Goal: Information Seeking & Learning: Learn about a topic

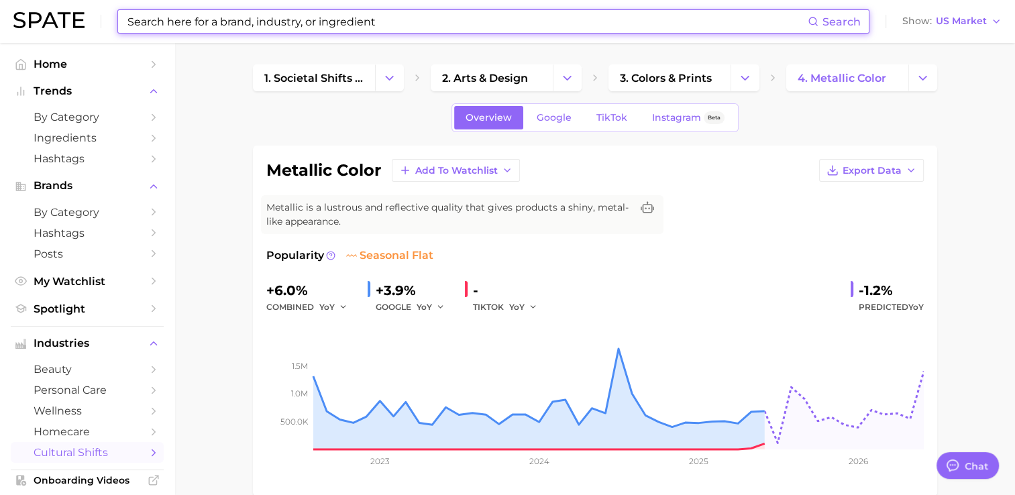
click at [397, 28] on input at bounding box center [467, 21] width 682 height 23
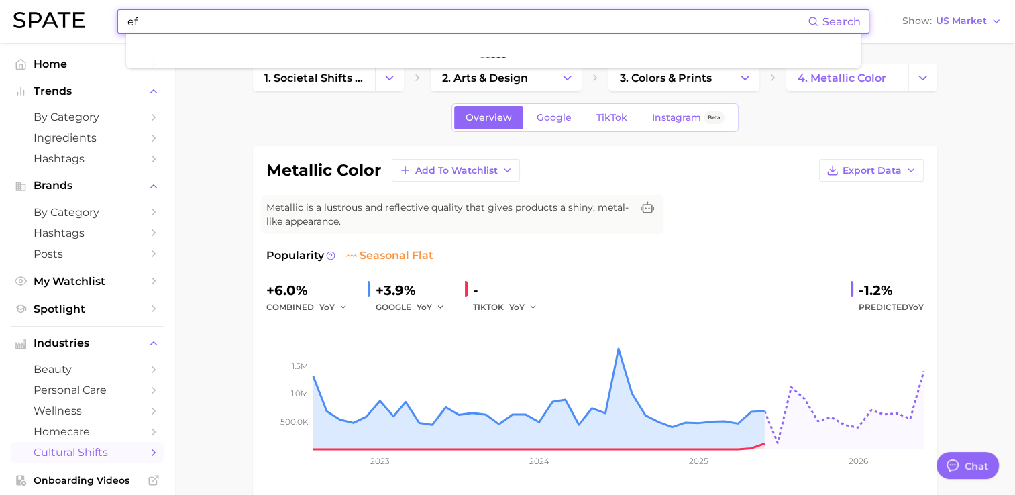
type input "e"
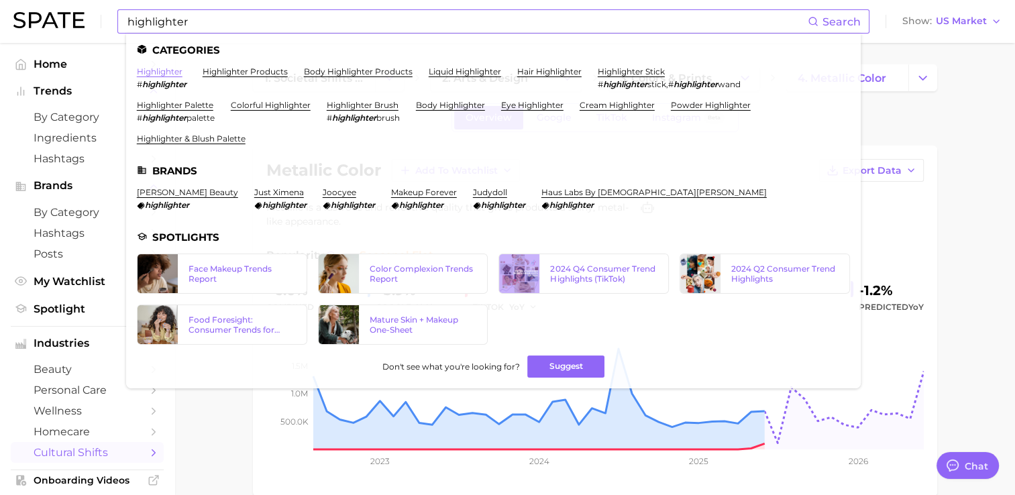
click at [173, 69] on link "highlighter" at bounding box center [160, 71] width 46 height 10
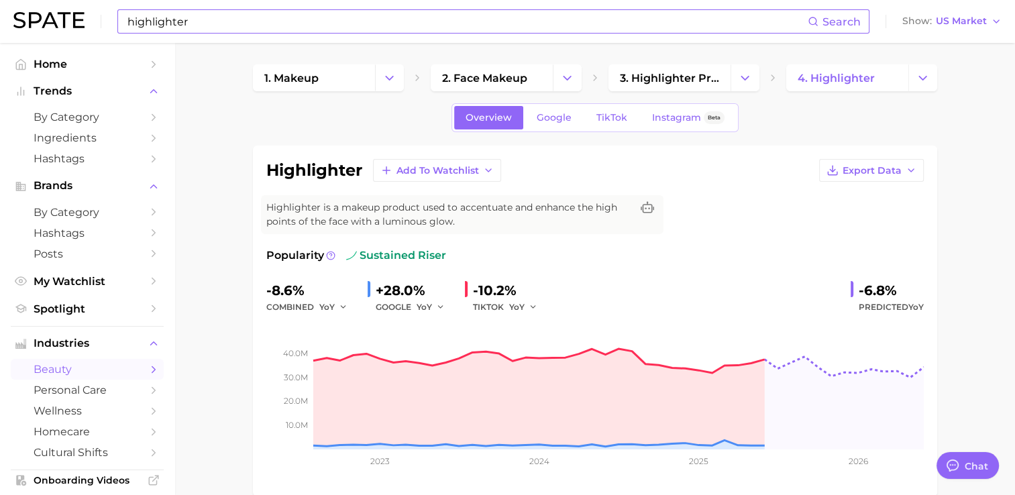
click at [236, 32] on input "highlighter" at bounding box center [467, 21] width 682 height 23
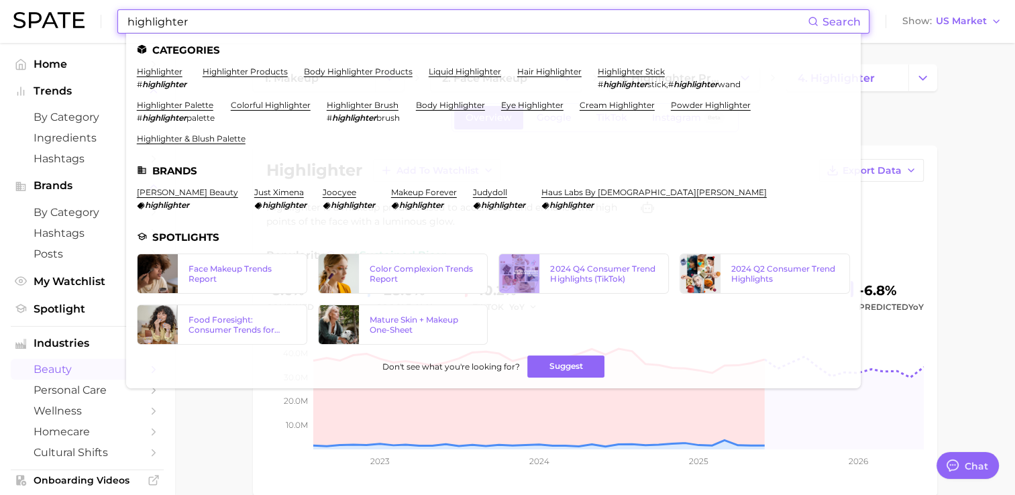
click at [236, 32] on input "highlighter" at bounding box center [467, 21] width 682 height 23
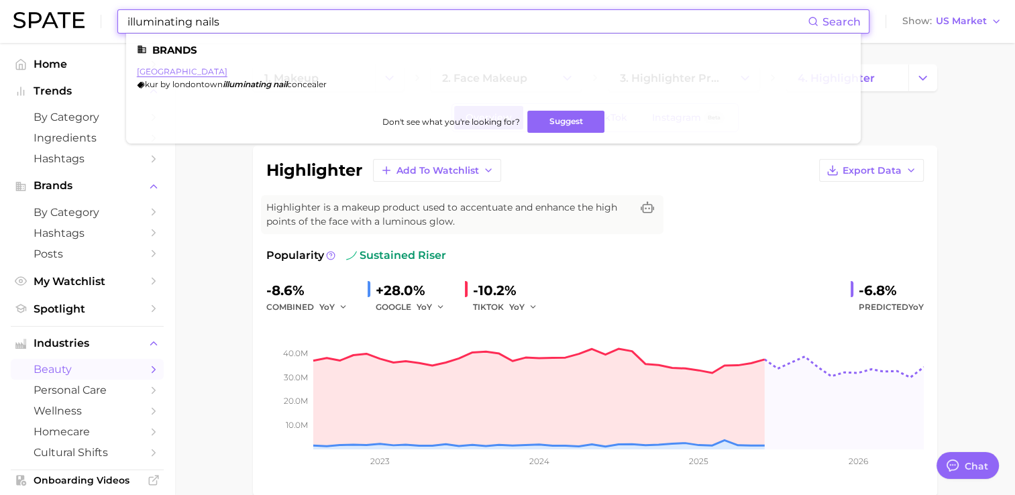
type input "illuminating nails"
click at [174, 74] on link "[GEOGRAPHIC_DATA]" at bounding box center [182, 71] width 91 height 10
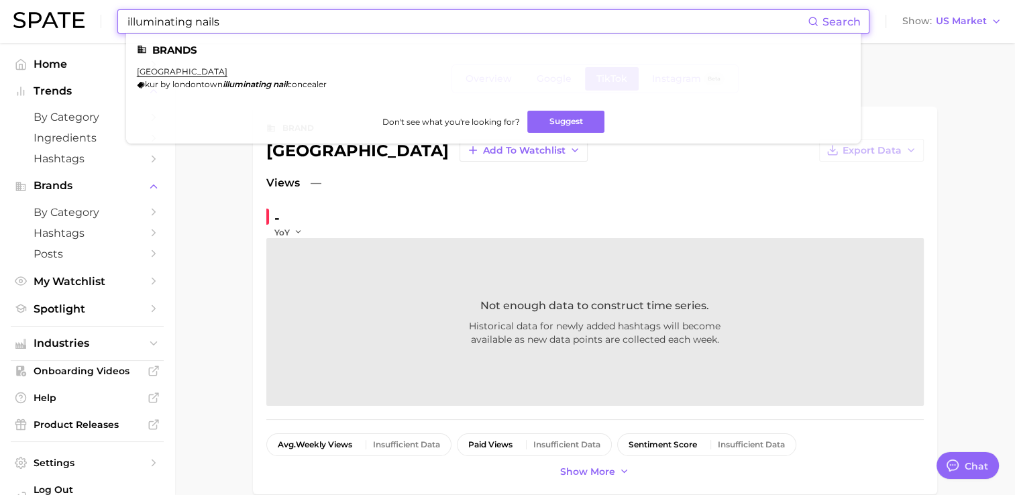
click at [405, 25] on input "illuminating nails" at bounding box center [467, 21] width 682 height 23
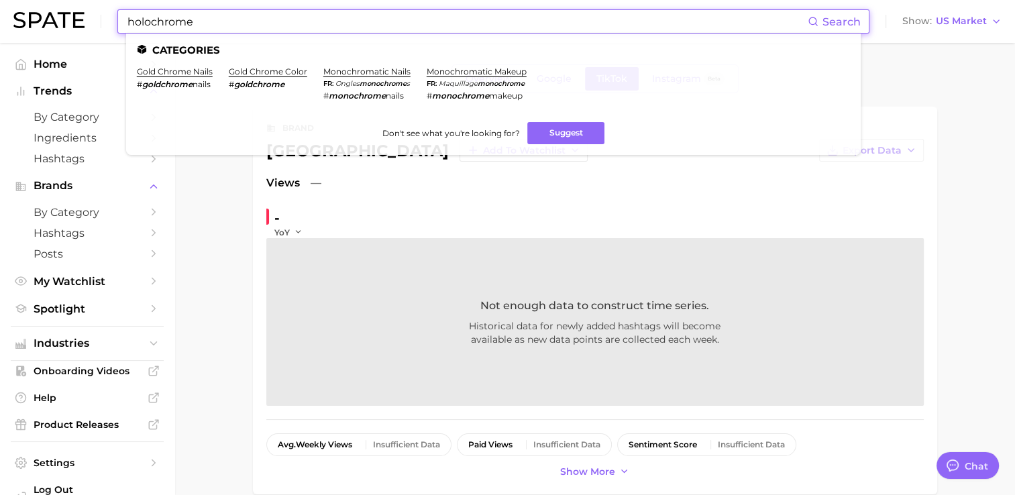
click at [172, 16] on input "holochrome" at bounding box center [467, 21] width 682 height 23
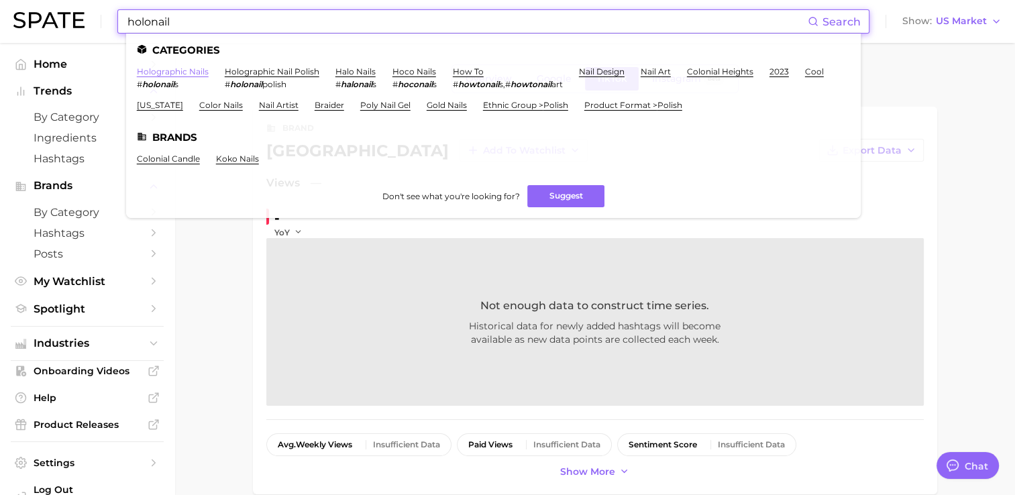
type input "holonail"
click at [195, 71] on link "holographic nails" at bounding box center [173, 71] width 72 height 10
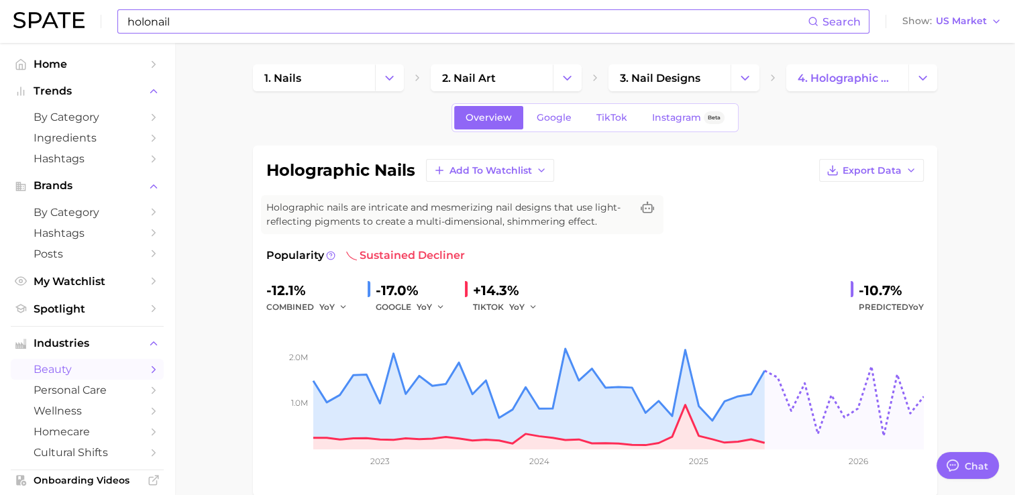
drag, startPoint x: 209, startPoint y: 34, endPoint x: 184, endPoint y: 18, distance: 29.6
click at [184, 18] on div "holonail Search Show US Market" at bounding box center [507, 21] width 988 height 43
type input "h"
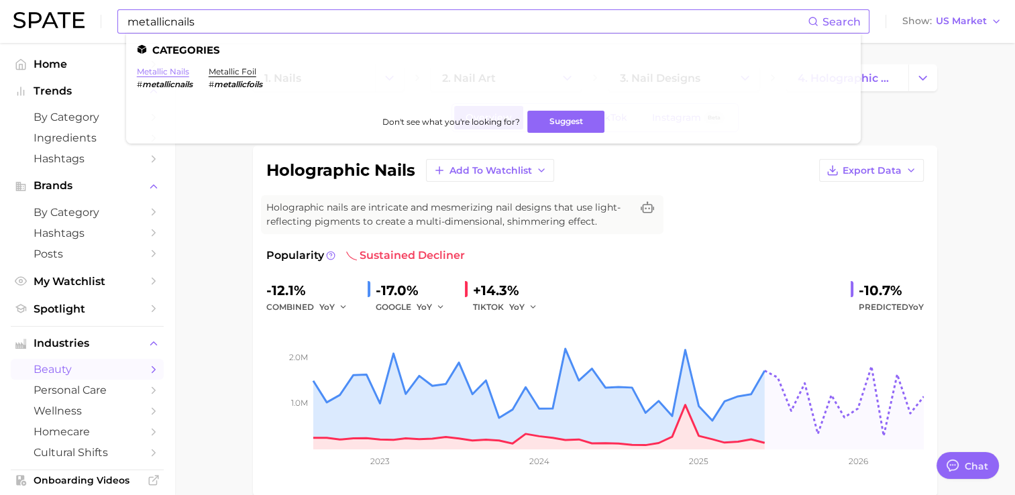
click at [163, 74] on link "metallic nails" at bounding box center [163, 71] width 52 height 10
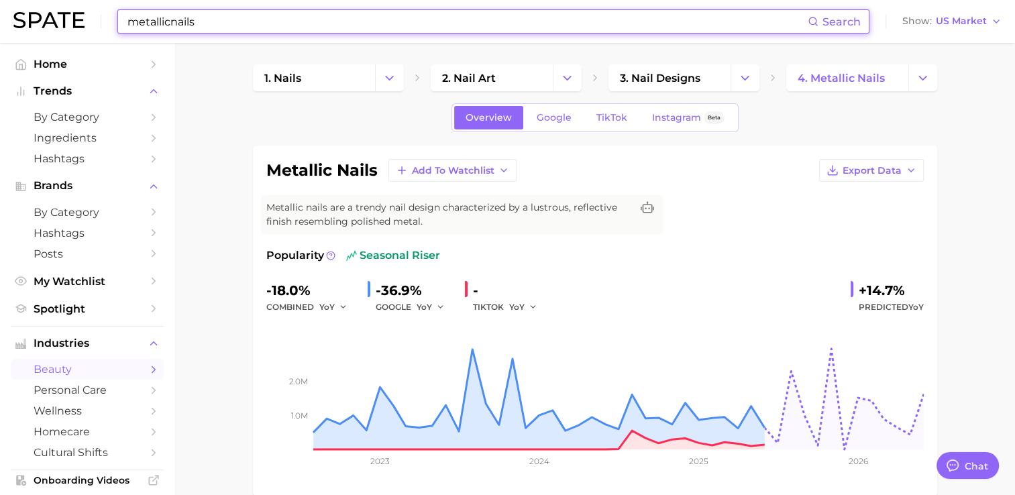
click at [250, 25] on input "metallicnails" at bounding box center [467, 21] width 682 height 23
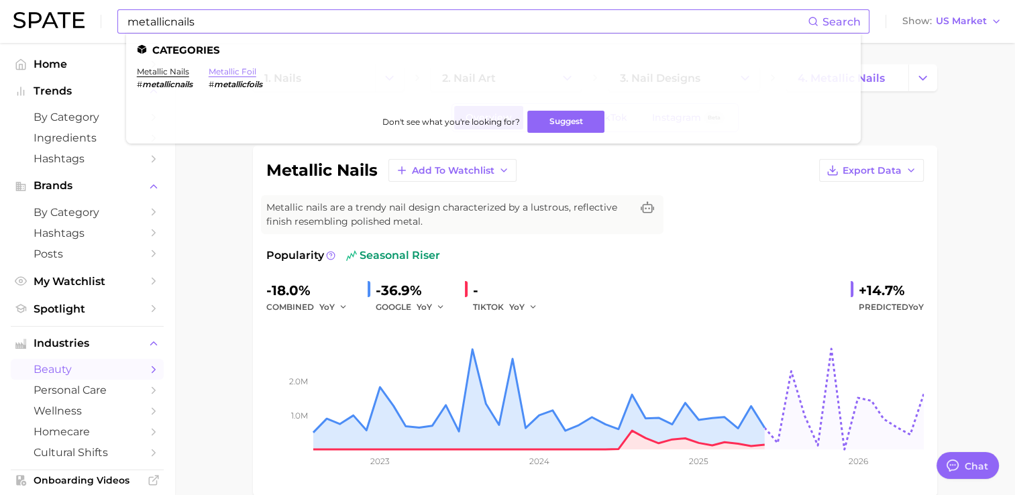
click at [239, 72] on link "metallic foil" at bounding box center [233, 71] width 48 height 10
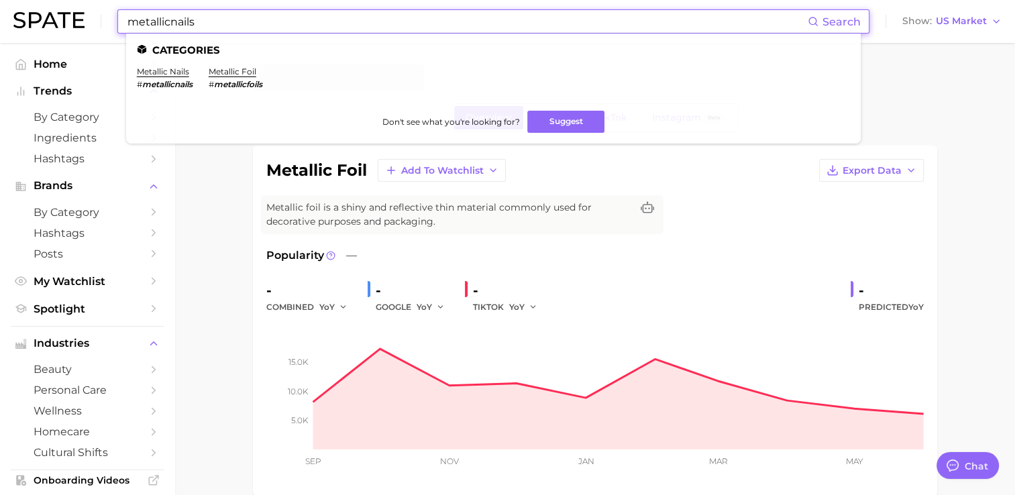
click at [238, 25] on input "metallicnails" at bounding box center [467, 21] width 682 height 23
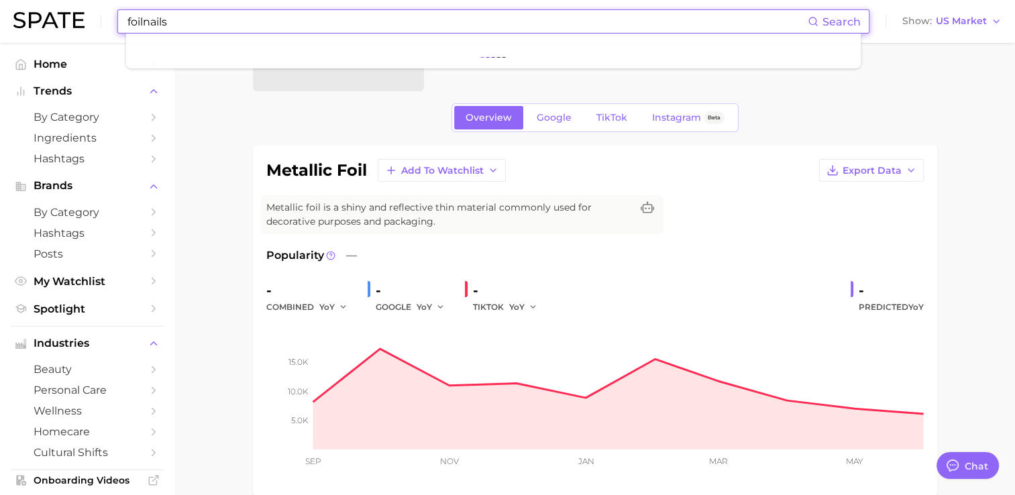
type input "foilnails"
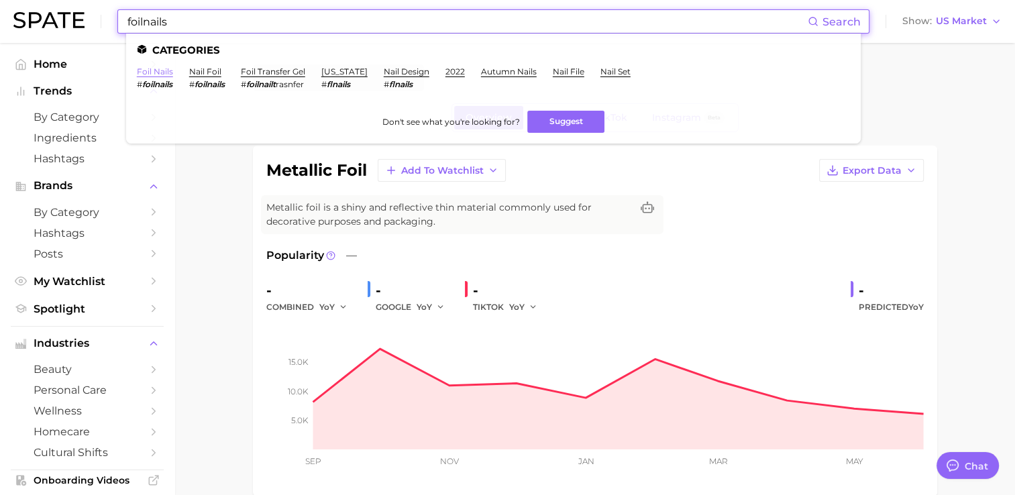
click at [155, 71] on link "foil nails" at bounding box center [155, 71] width 36 height 10
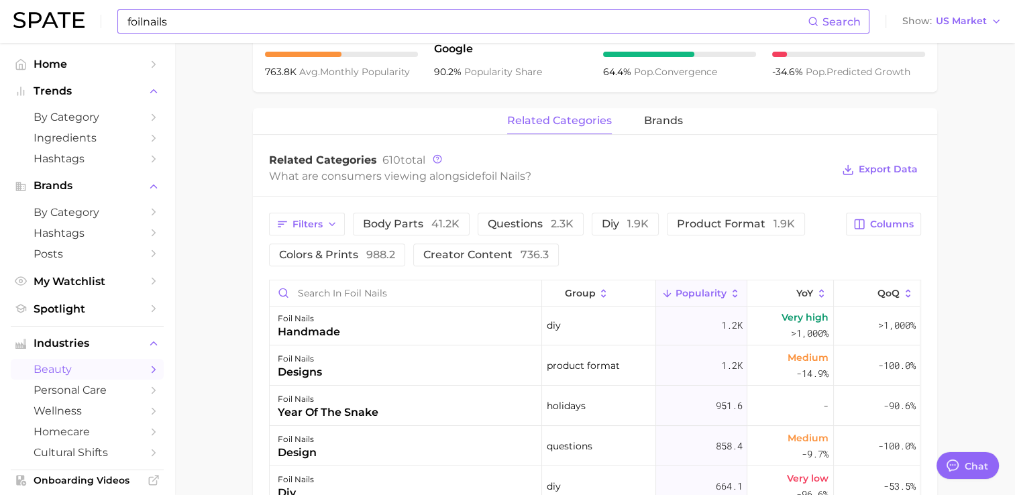
scroll to position [40, 0]
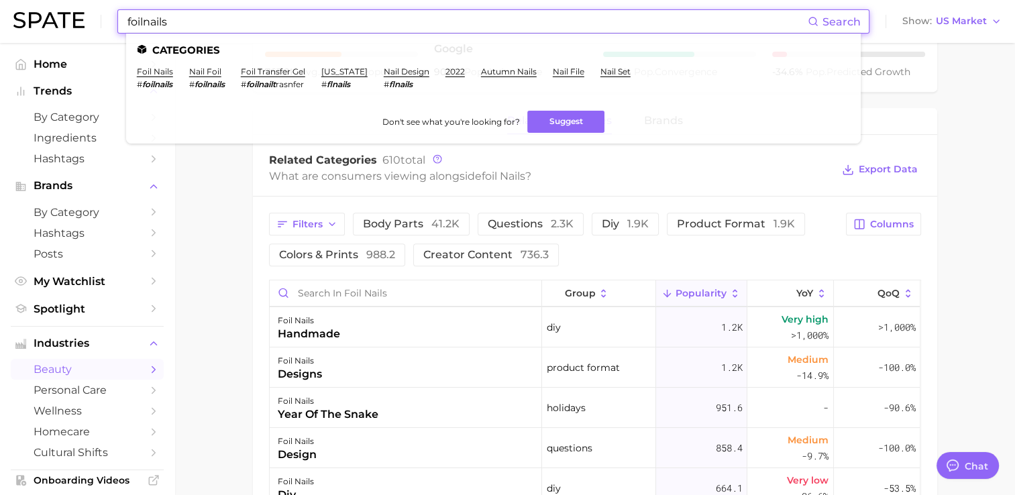
click at [268, 20] on input "foilnails" at bounding box center [467, 21] width 682 height 23
